Goal: Check status: Check status

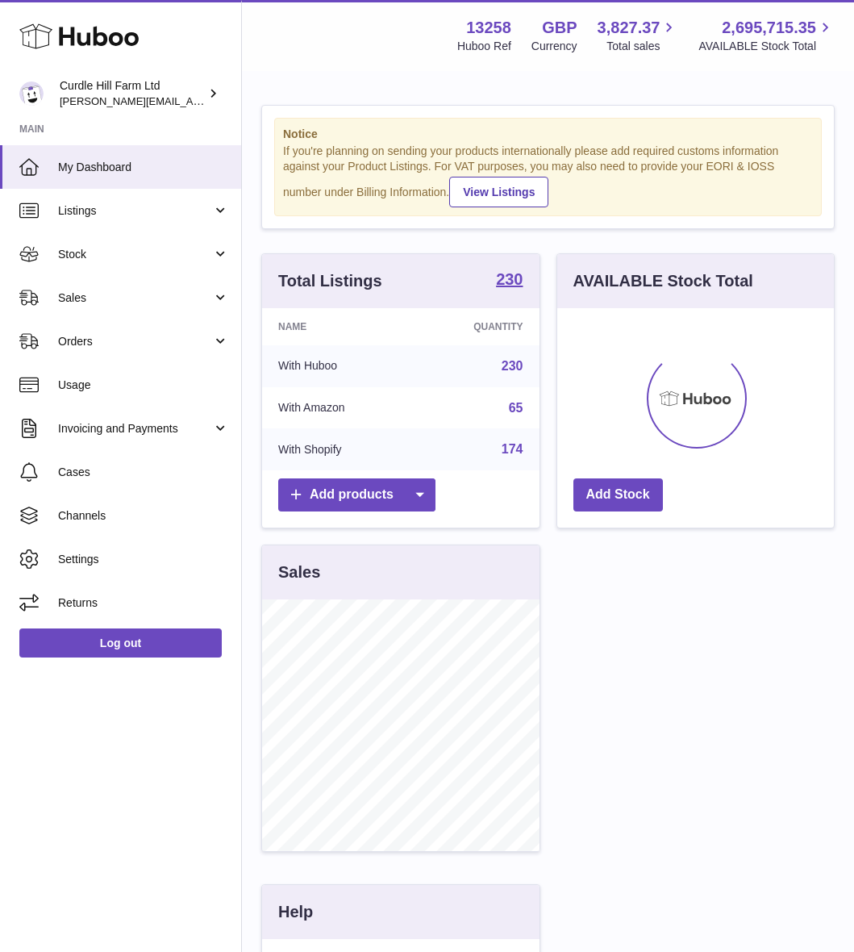
scroll to position [252, 277]
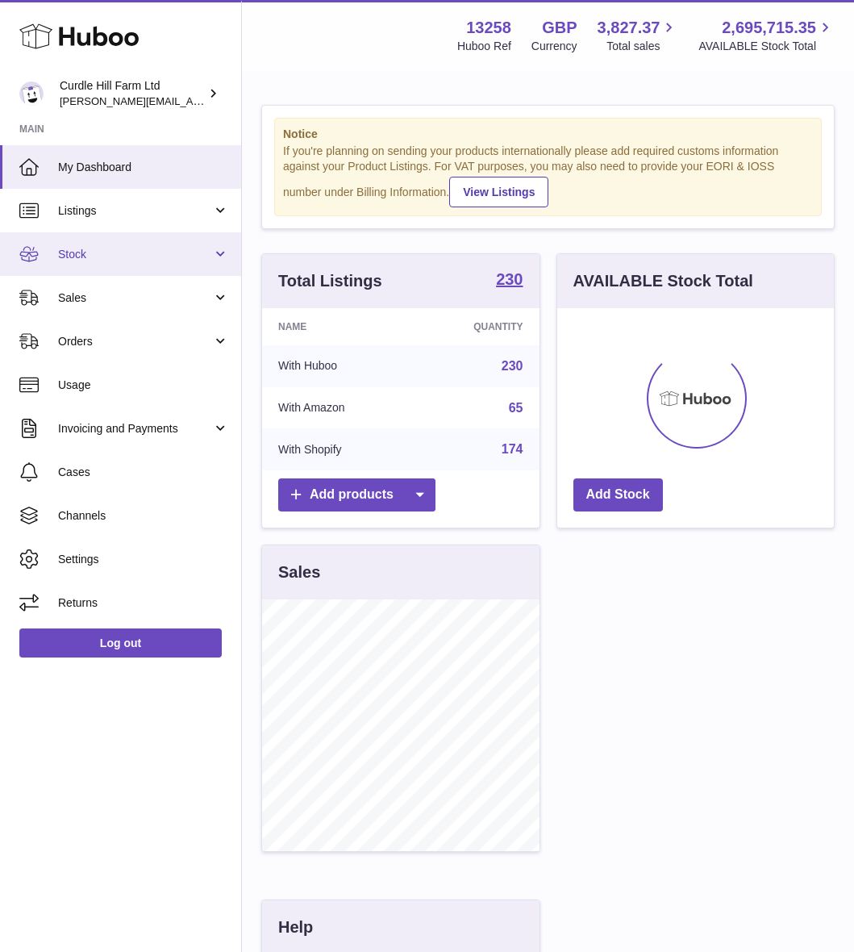
click at [173, 255] on span "Stock" at bounding box center [135, 254] width 154 height 15
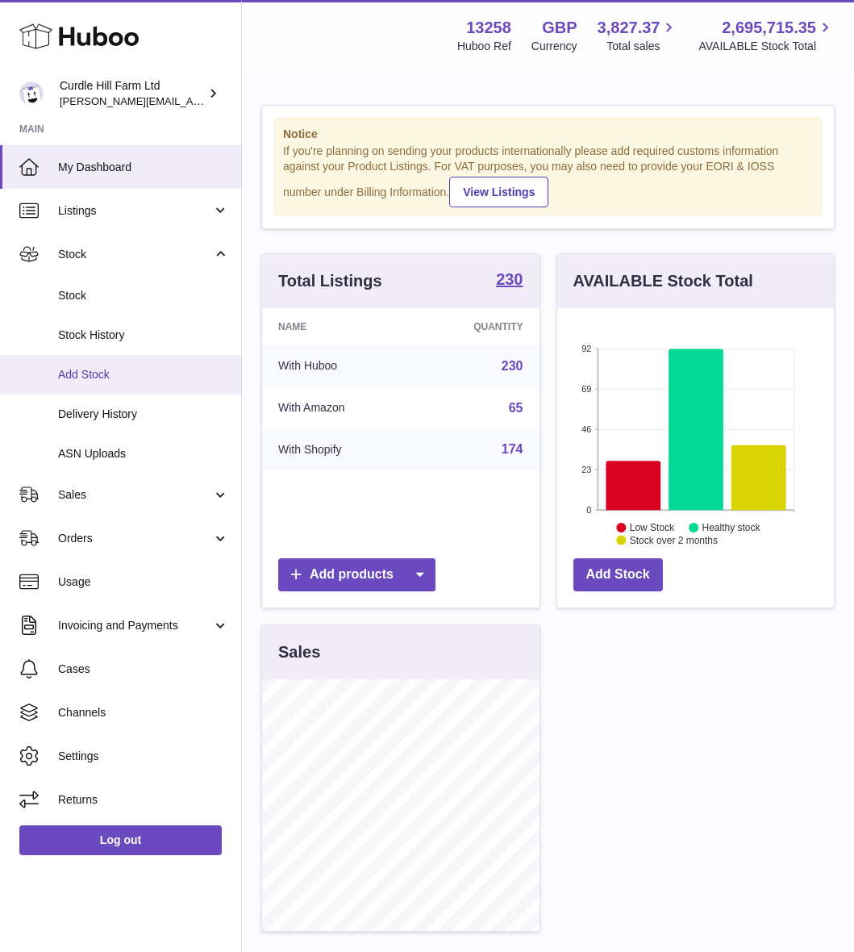
click at [127, 367] on span "Add Stock" at bounding box center [143, 374] width 171 height 15
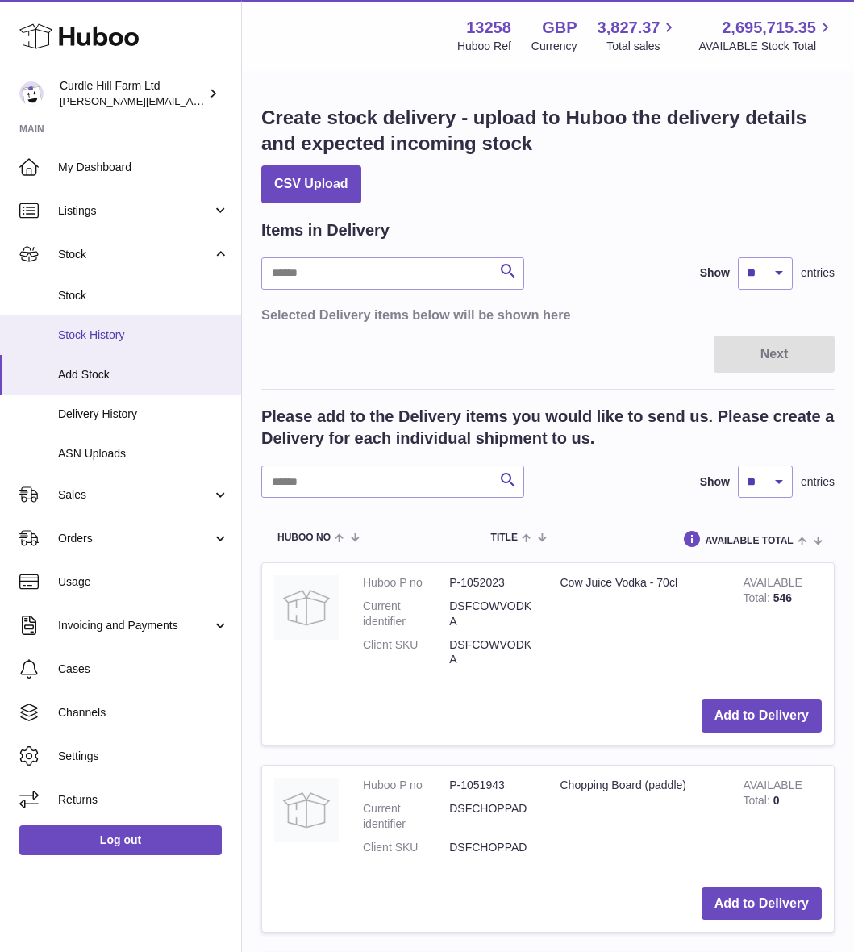
click at [108, 324] on link "Stock History" at bounding box center [120, 335] width 241 height 40
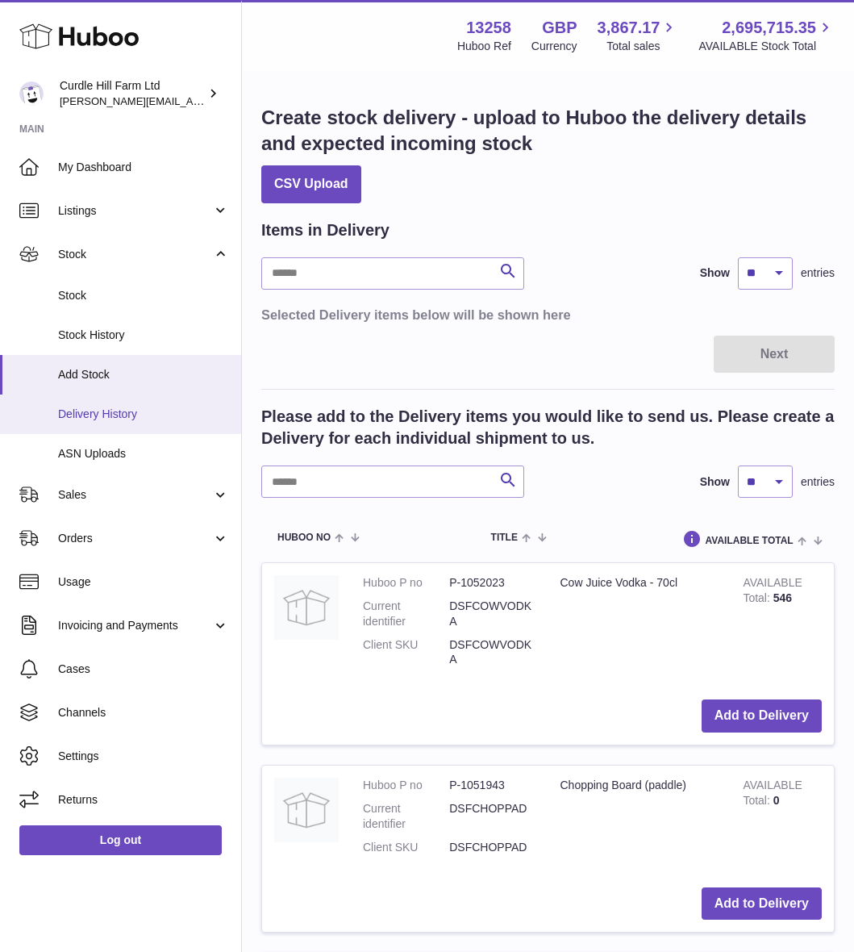
click at [127, 411] on span "Delivery History" at bounding box center [143, 413] width 171 height 15
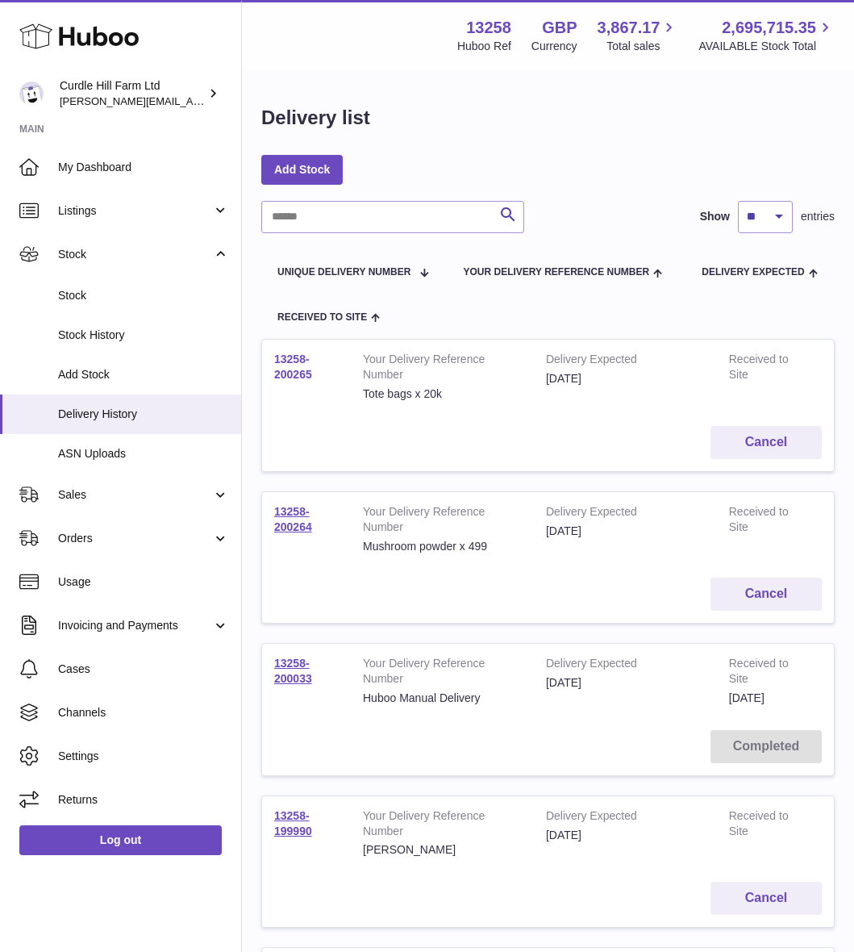
click at [303, 366] on link "13258-200265" at bounding box center [293, 366] width 38 height 28
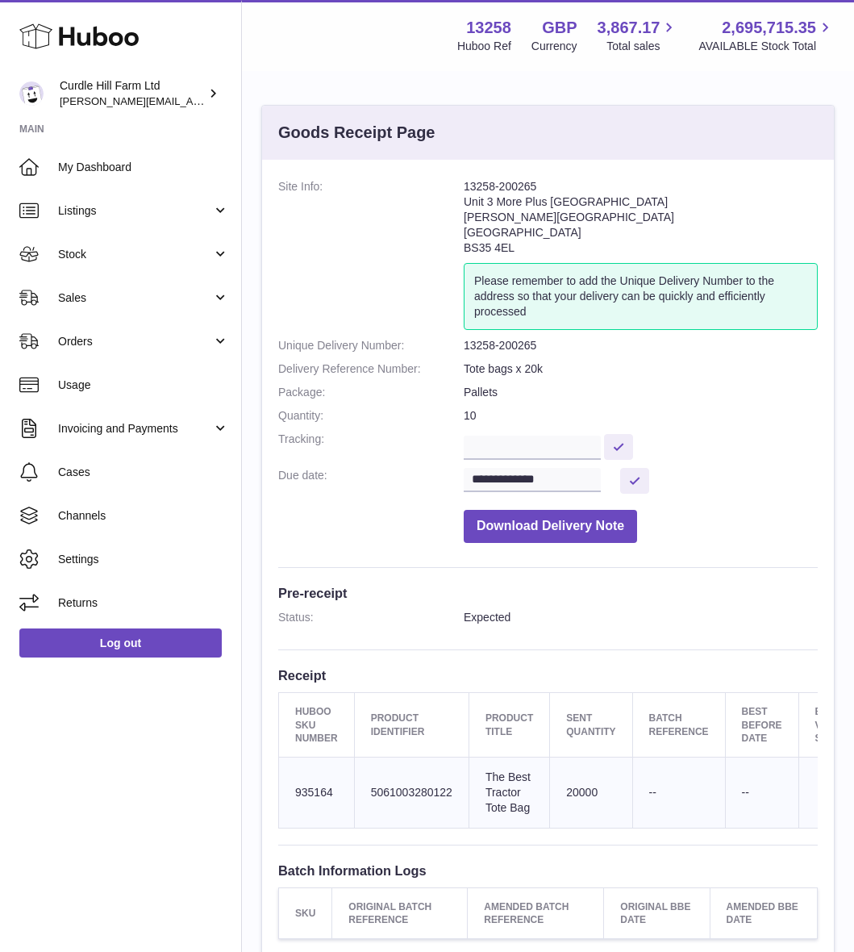
drag, startPoint x: 522, startPoint y: 243, endPoint x: 461, endPoint y: 185, distance: 83.3
click at [461, 185] on dl "**********" at bounding box center [548, 365] width 540 height 372
copy dl "13258-200265 Unit 3 More Plus [GEOGRAPHIC_DATA][PERSON_NAME][STREET_ADDRESS]"
drag, startPoint x: 565, startPoint y: 241, endPoint x: 543, endPoint y: 242, distance: 21.8
click at [565, 240] on address "13258-200265 Unit 3 More Plus [GEOGRAPHIC_DATA][PERSON_NAME][STREET_ADDRESS]" at bounding box center [641, 221] width 354 height 84
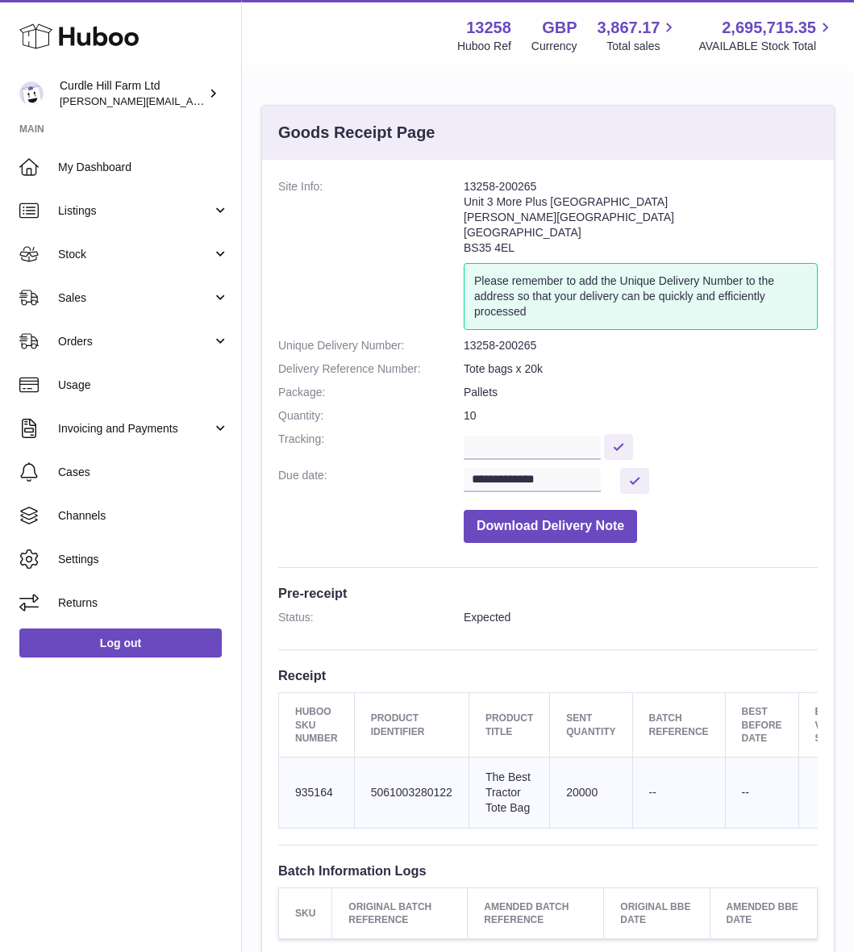
drag, startPoint x: 535, startPoint y: 243, endPoint x: 465, endPoint y: 184, distance: 91.0
click at [465, 184] on address "13258-200265 Unit 3 More Plus [GEOGRAPHIC_DATA][PERSON_NAME][STREET_ADDRESS]" at bounding box center [641, 221] width 354 height 84
copy address "13258-200265 Unit 3 More Plus [GEOGRAPHIC_DATA][PERSON_NAME][STREET_ADDRESS]"
